Goal: Task Accomplishment & Management: Manage account settings

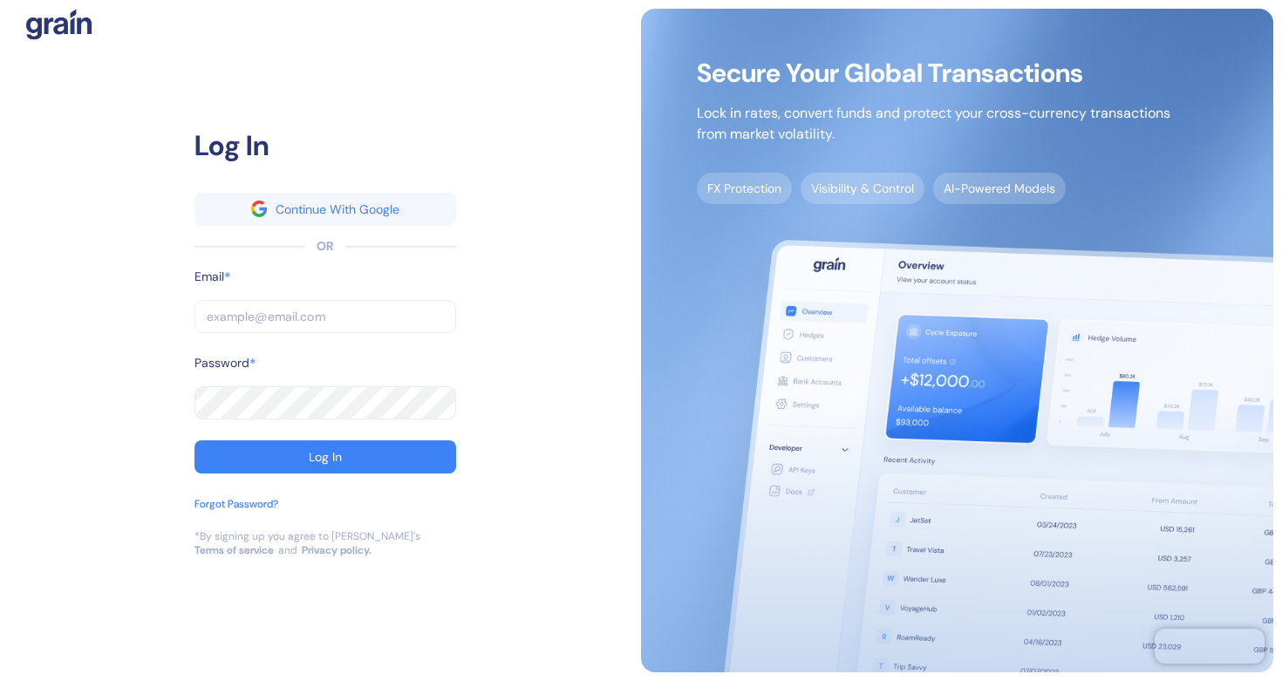
type input "[EMAIL_ADDRESS][DOMAIN_NAME]"
click at [381, 316] on input "[EMAIL_ADDRESS][DOMAIN_NAME]" at bounding box center [325, 316] width 262 height 33
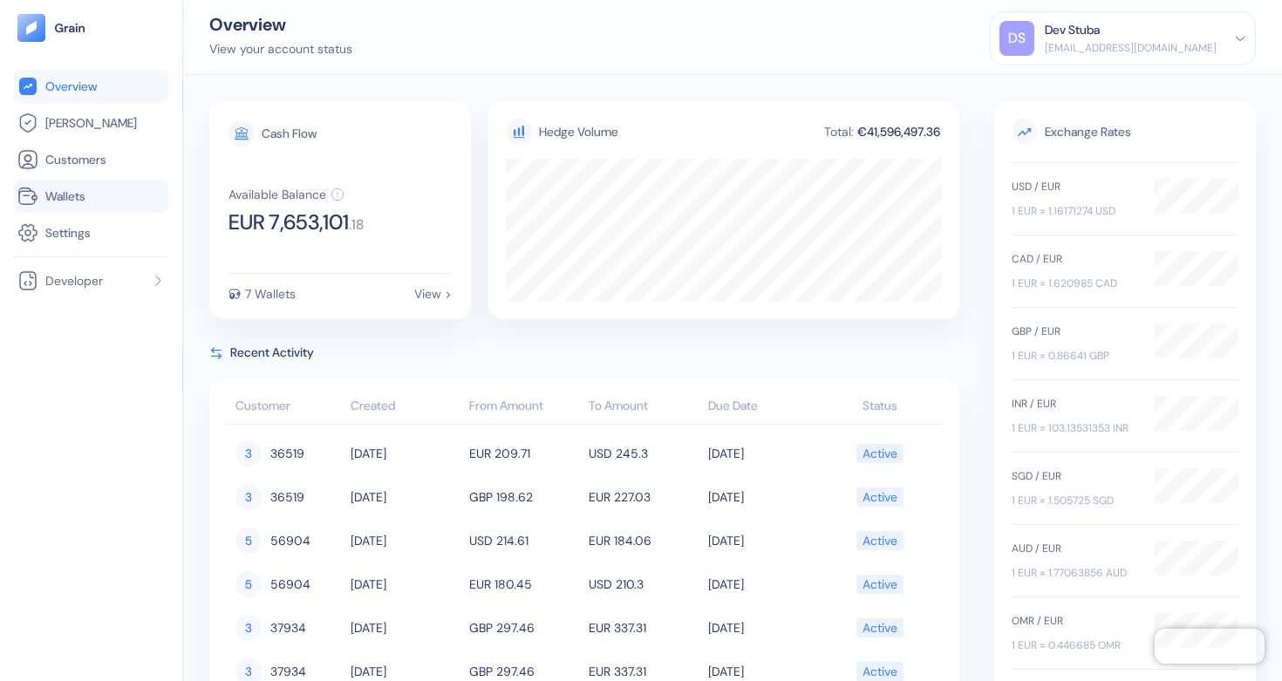
click at [78, 204] on span "Wallets" at bounding box center [65, 195] width 40 height 17
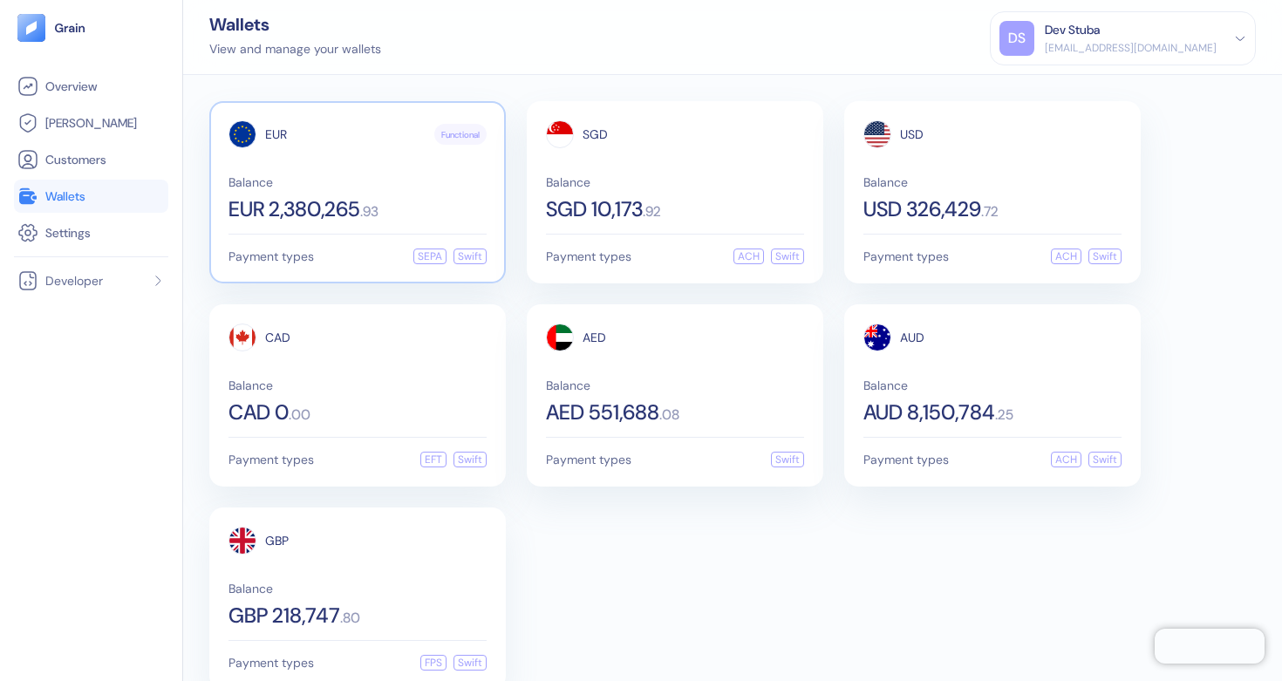
click at [410, 186] on span "Balance" at bounding box center [357, 182] width 258 height 12
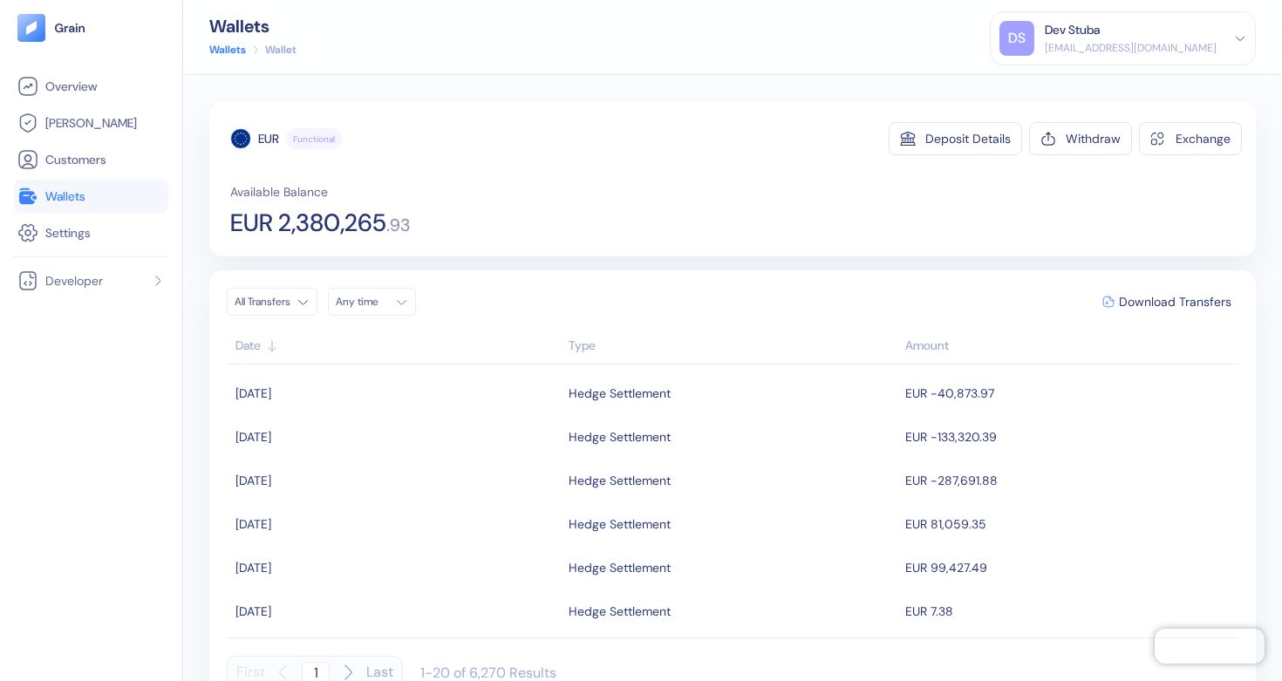
click at [1213, 34] on div "Dev Stuba" at bounding box center [1131, 30] width 172 height 18
click at [1070, 86] on div "Sign Out" at bounding box center [1046, 87] width 48 height 18
